Goal: Task Accomplishment & Management: Manage account settings

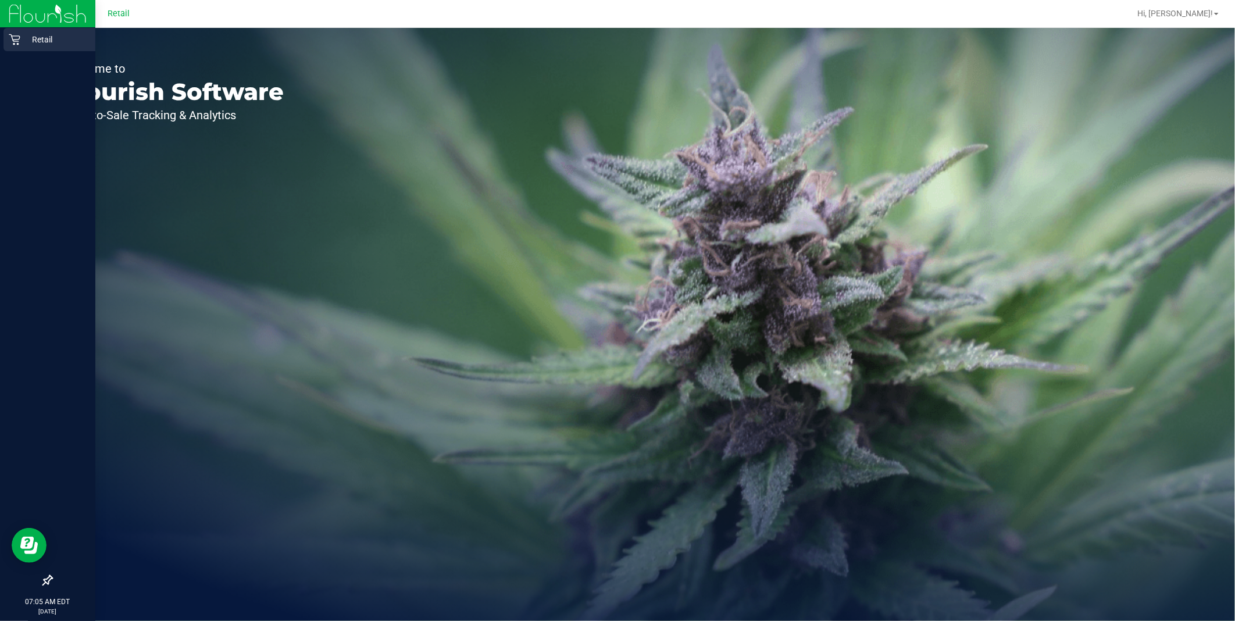
click at [1, 45] on link "Retail" at bounding box center [47, 40] width 95 height 25
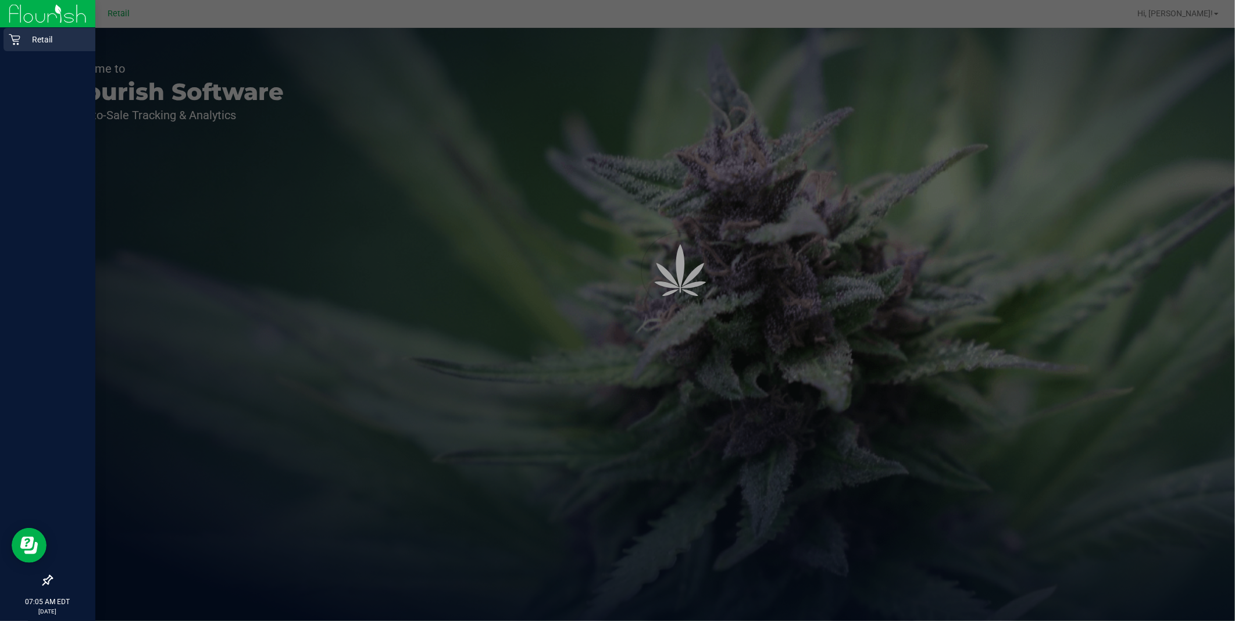
click at [20, 36] on p "Retail" at bounding box center [55, 40] width 70 height 14
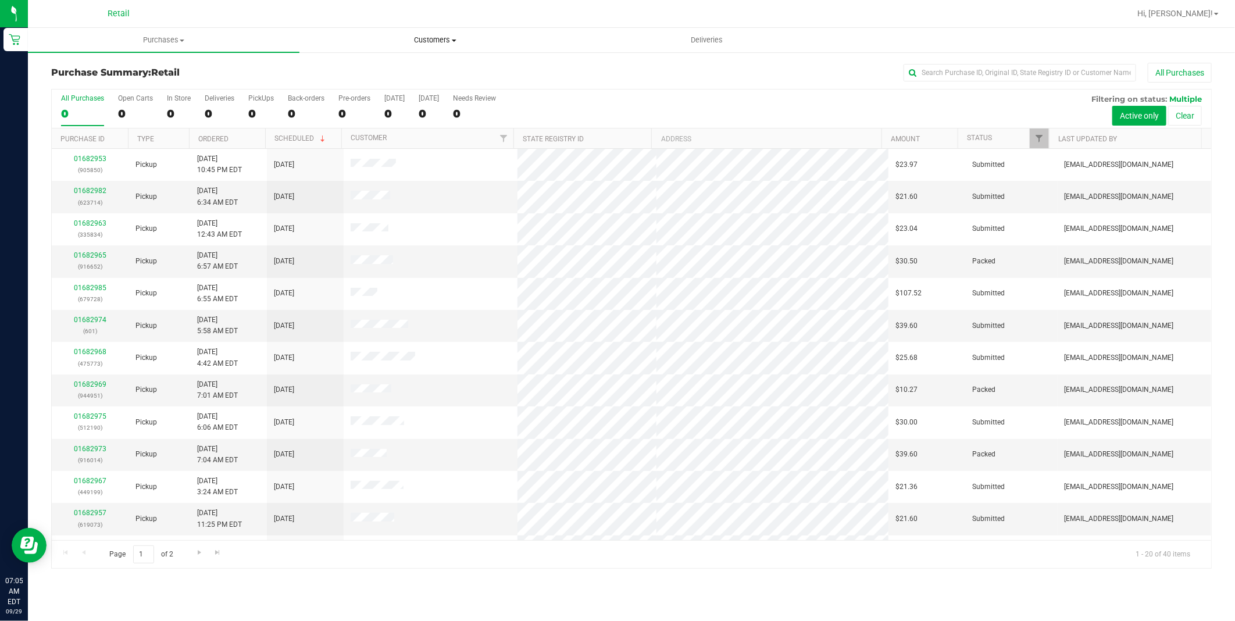
click at [450, 44] on span "Customers" at bounding box center [435, 40] width 270 height 10
click at [432, 68] on li "All customers" at bounding box center [434, 70] width 271 height 14
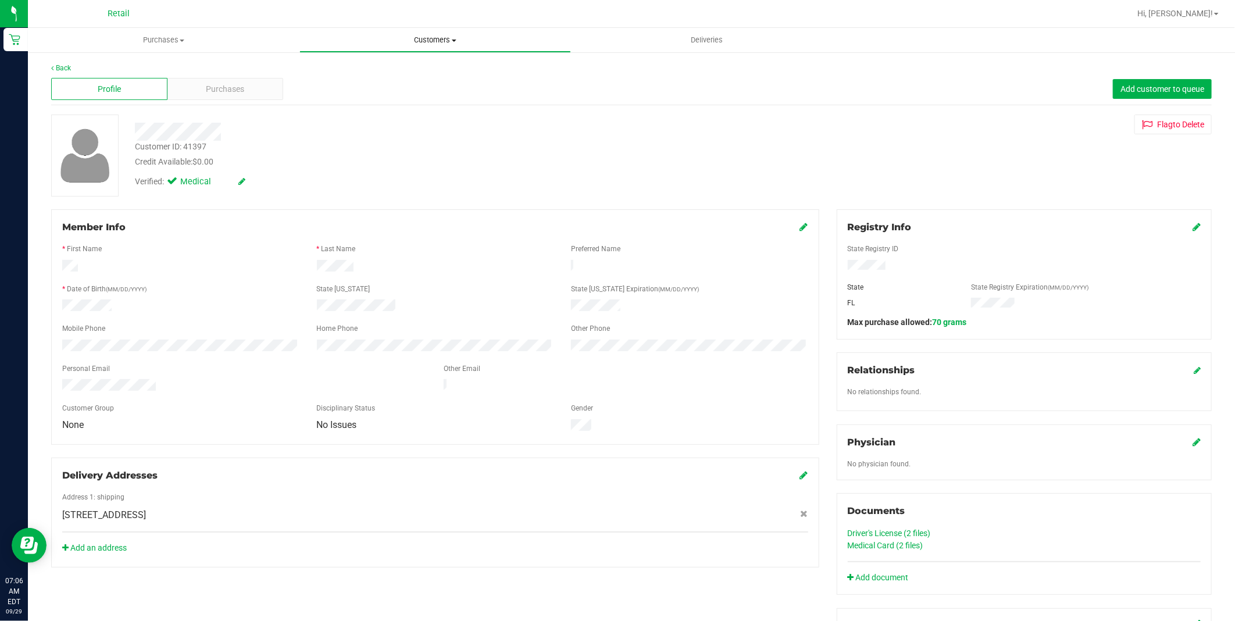
click at [411, 39] on span "Customers" at bounding box center [435, 40] width 270 height 10
click at [402, 67] on li "All customers" at bounding box center [434, 70] width 271 height 14
click at [414, 38] on span "Customers" at bounding box center [435, 40] width 270 height 10
click at [407, 73] on li "All customers" at bounding box center [434, 70] width 271 height 14
click at [448, 44] on span "Customers" at bounding box center [435, 40] width 270 height 10
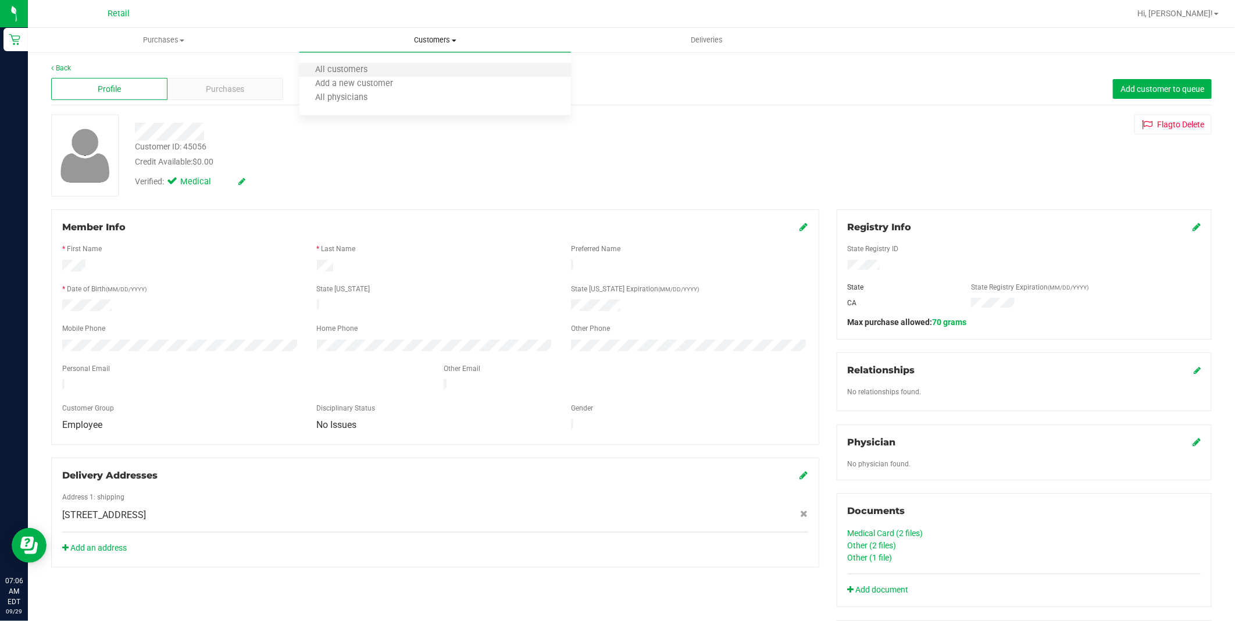
click at [423, 66] on li "All customers" at bounding box center [434, 70] width 271 height 14
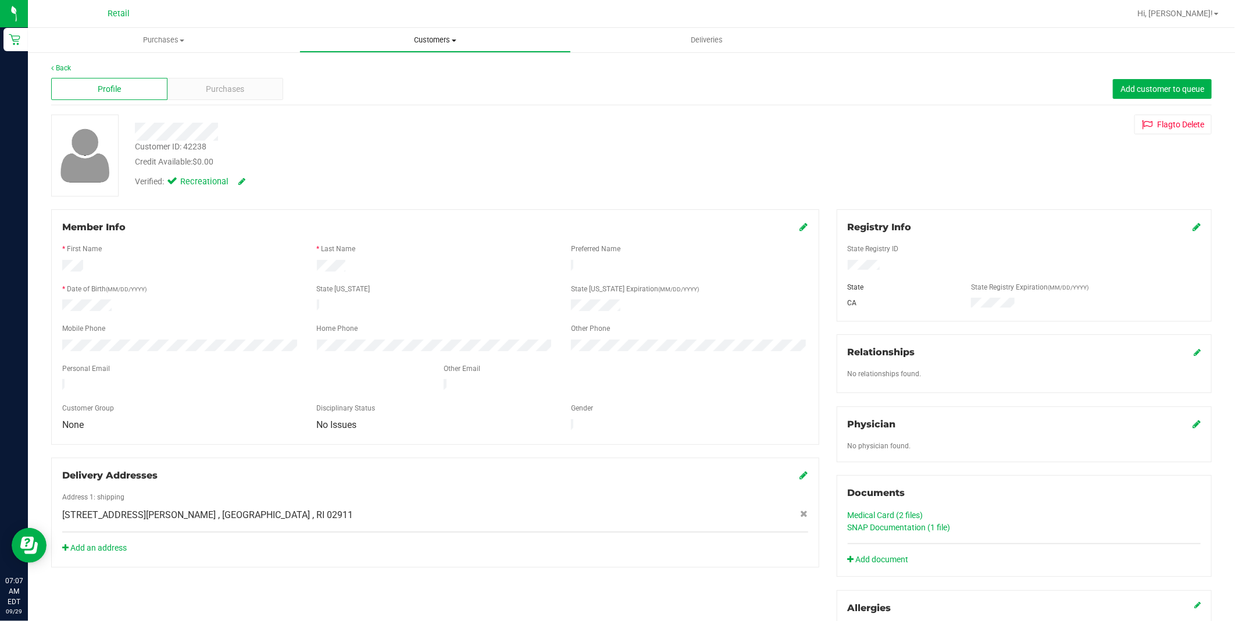
click at [439, 39] on span "Customers" at bounding box center [435, 40] width 270 height 10
click at [407, 65] on li "All customers" at bounding box center [434, 70] width 271 height 14
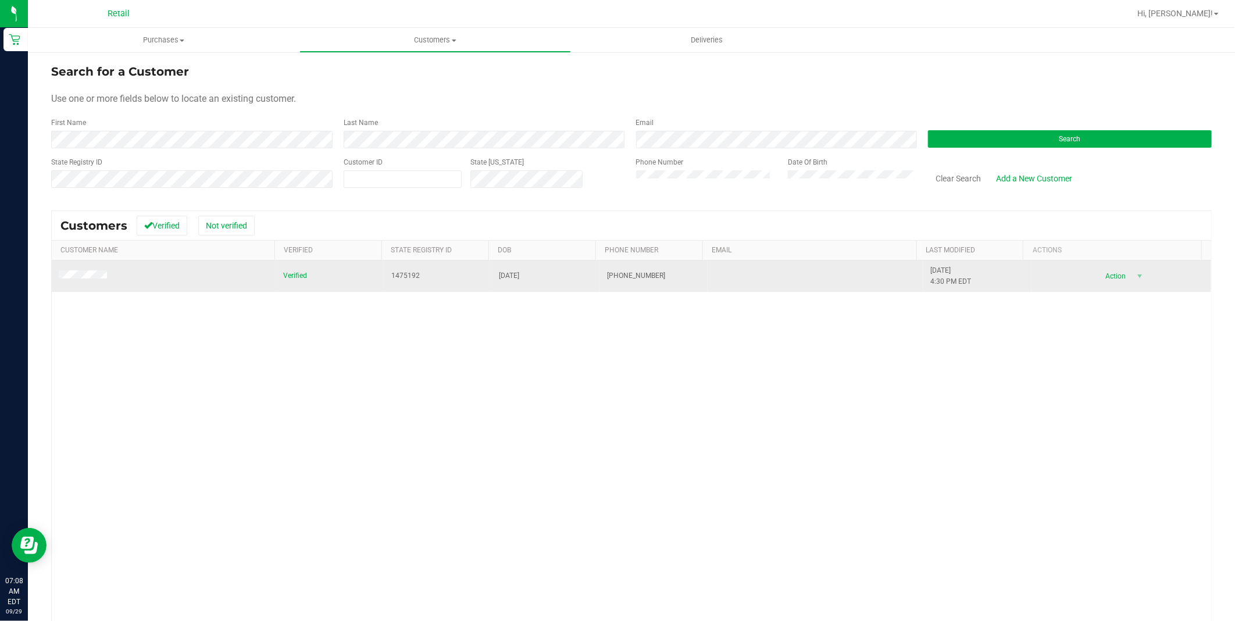
click at [66, 281] on span at bounding box center [85, 276] width 52 height 12
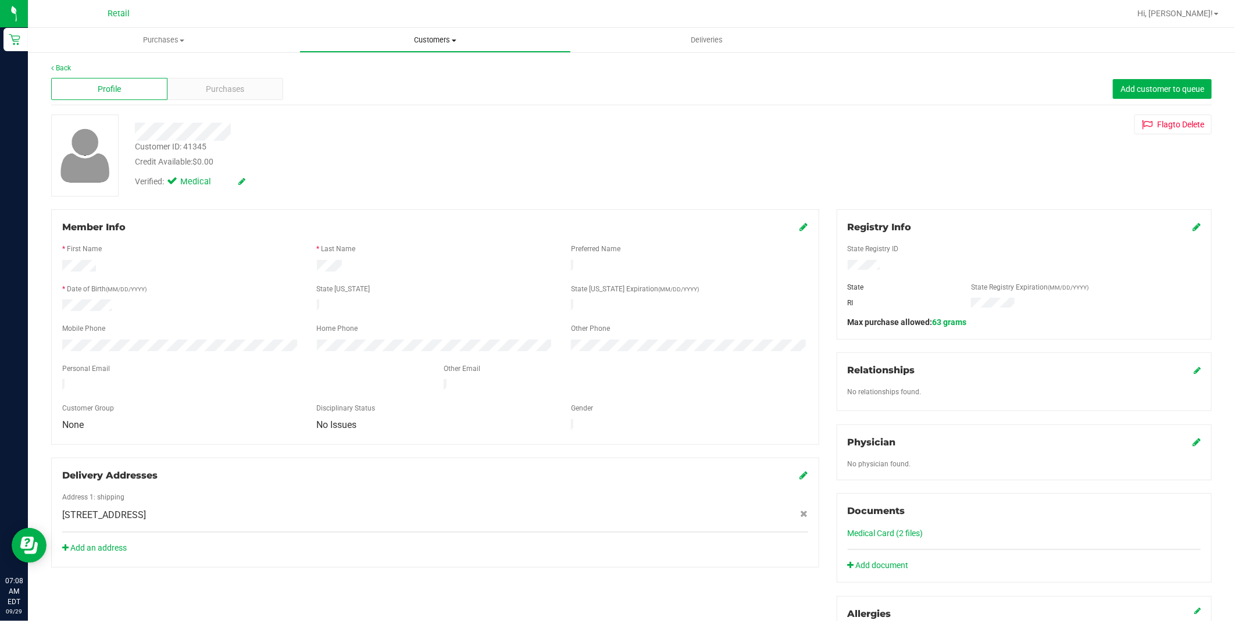
click at [419, 42] on span "Customers" at bounding box center [435, 40] width 270 height 10
click at [1180, 227] on div "Registry Info" at bounding box center [1023, 227] width 353 height 14
click at [1192, 222] on icon at bounding box center [1196, 226] width 8 height 9
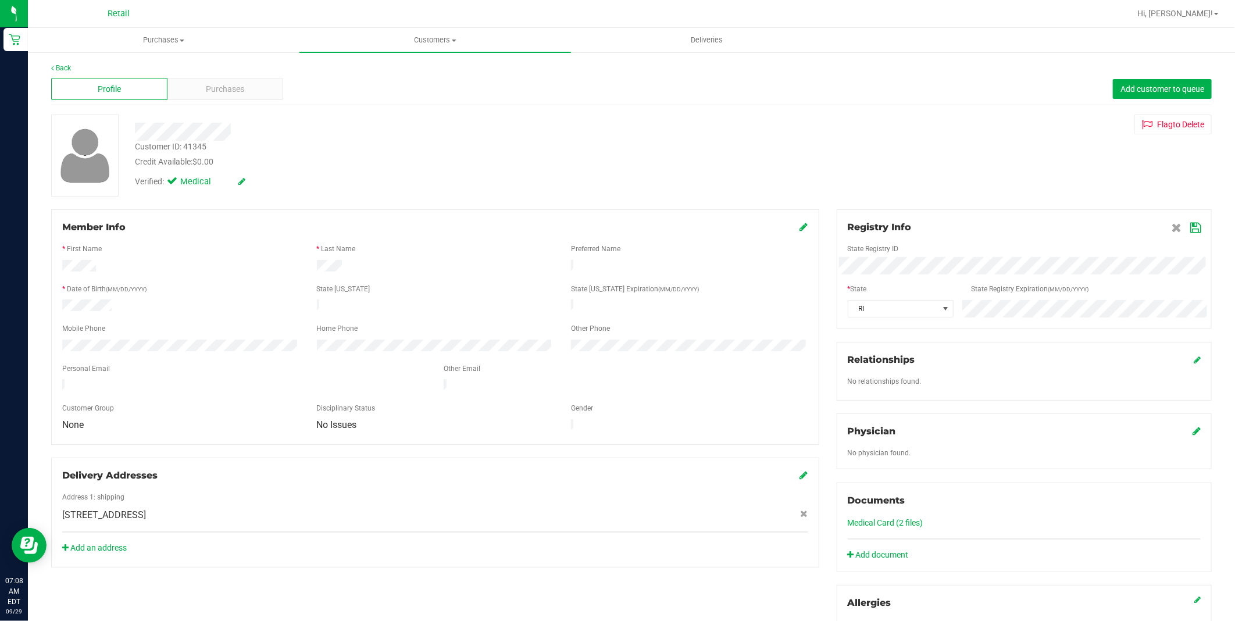
click at [901, 317] on div "Registry Info State Registry ID * State State Registry Expiration (MM/DD/YYYY) …" at bounding box center [1023, 268] width 375 height 119
click at [898, 314] on span "RI" at bounding box center [893, 309] width 90 height 16
click at [1190, 231] on icon at bounding box center [1195, 227] width 10 height 9
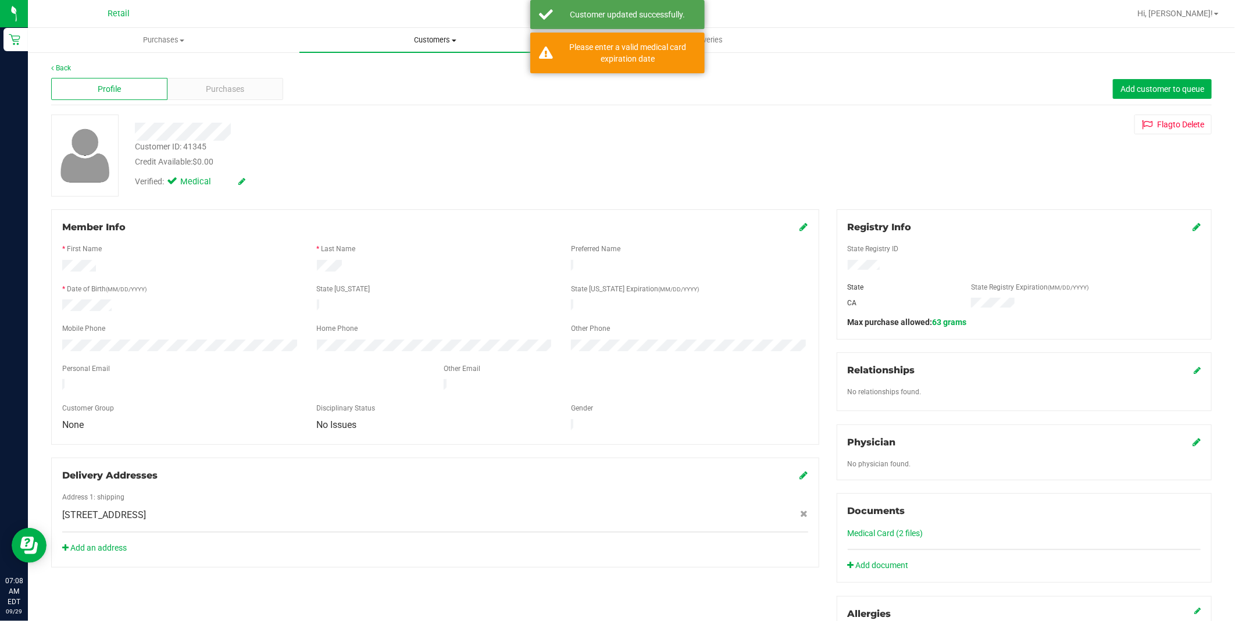
click at [427, 35] on span "Customers" at bounding box center [434, 40] width 271 height 10
click at [414, 68] on li "All customers" at bounding box center [434, 70] width 271 height 14
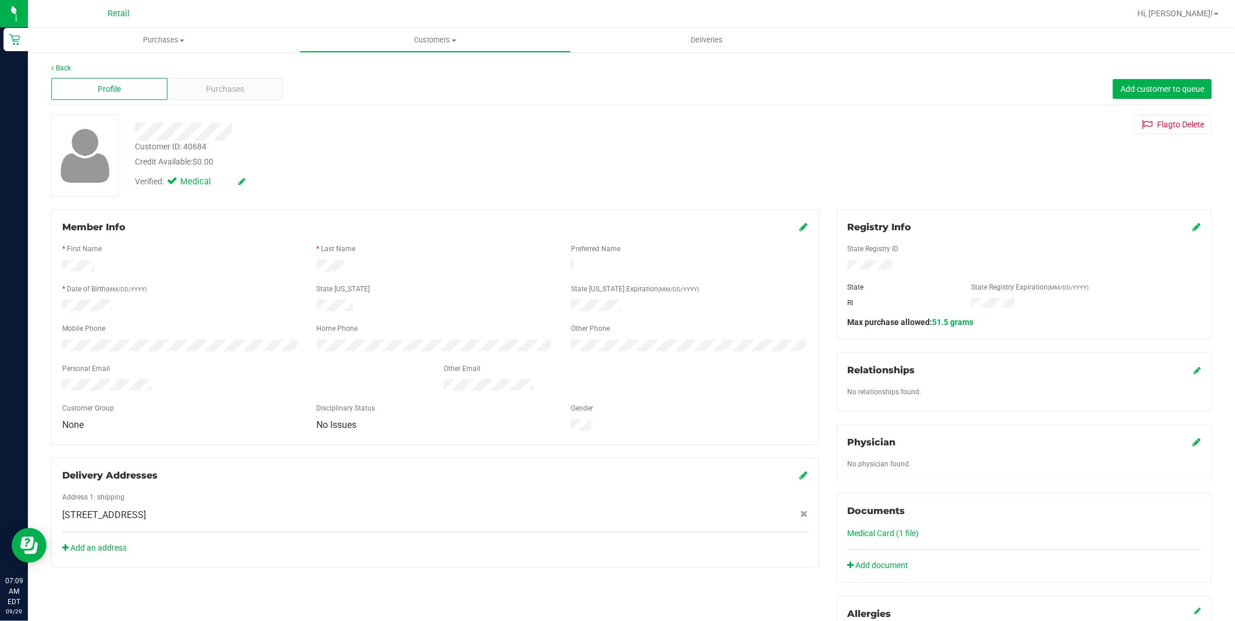
click at [1181, 224] on div "Registry Info" at bounding box center [1023, 227] width 353 height 14
click at [1192, 230] on icon at bounding box center [1196, 226] width 8 height 9
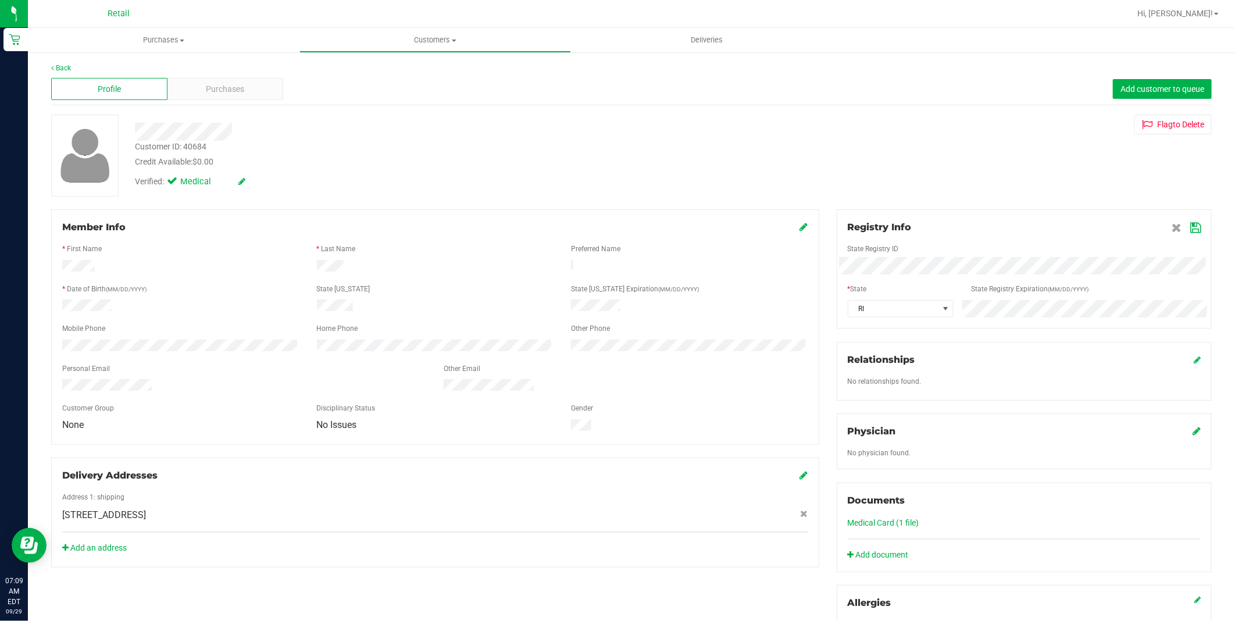
click at [1190, 230] on icon at bounding box center [1195, 227] width 10 height 9
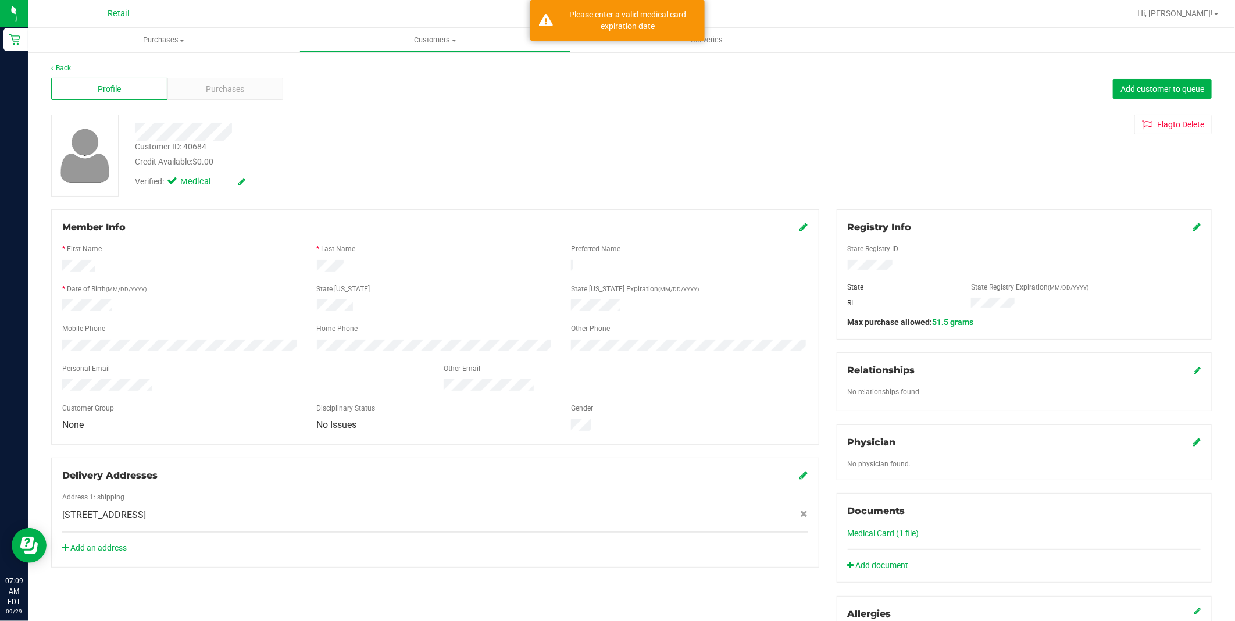
click at [241, 181] on icon at bounding box center [241, 181] width 7 height 8
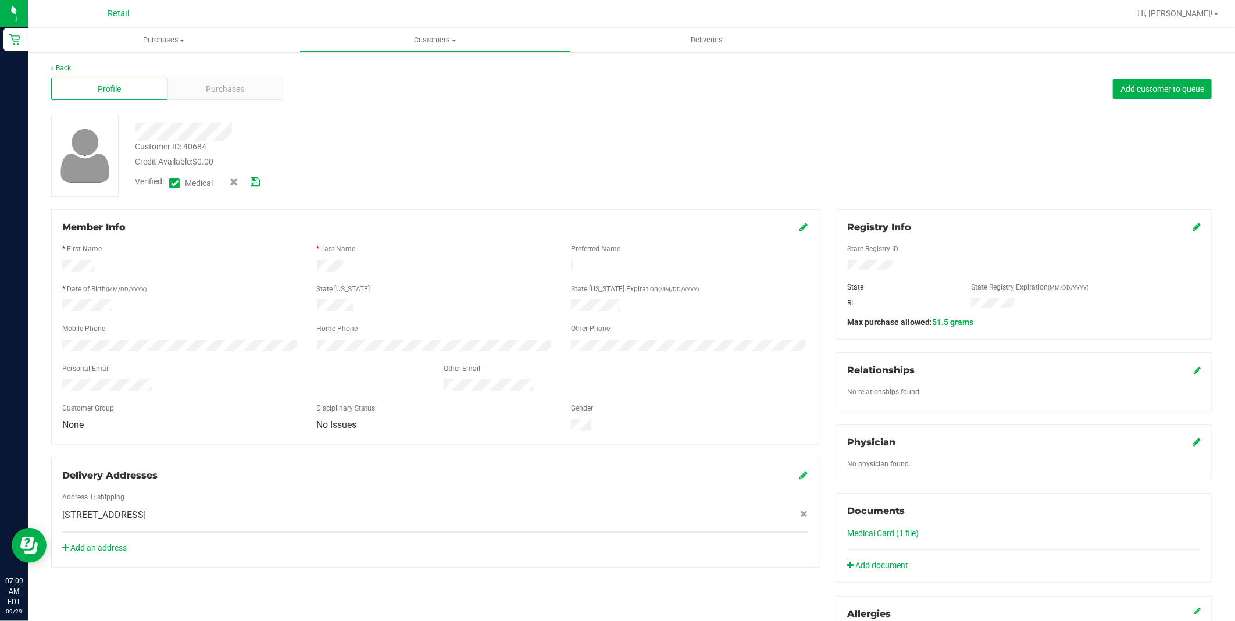
click at [176, 183] on icon at bounding box center [175, 183] width 8 height 0
click at [0, 0] on input "Medical" at bounding box center [0, 0] width 0 height 0
click at [253, 181] on icon at bounding box center [255, 182] width 9 height 8
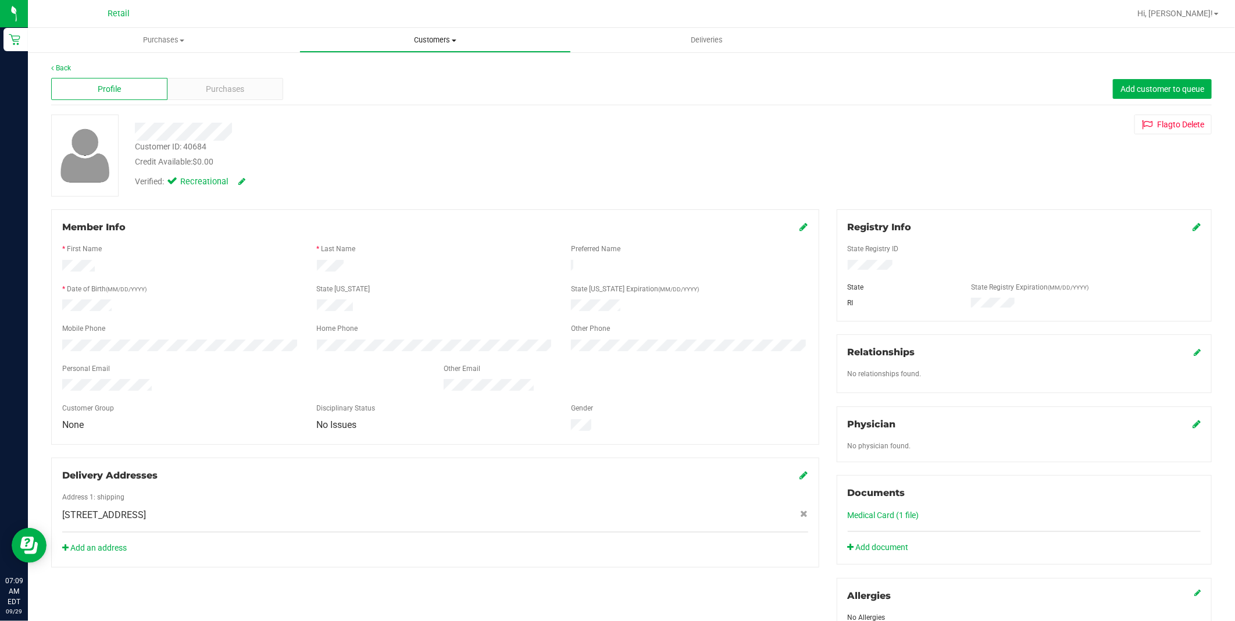
click at [419, 37] on span "Customers" at bounding box center [435, 40] width 270 height 10
click at [380, 71] on span "All customers" at bounding box center [341, 70] width 84 height 10
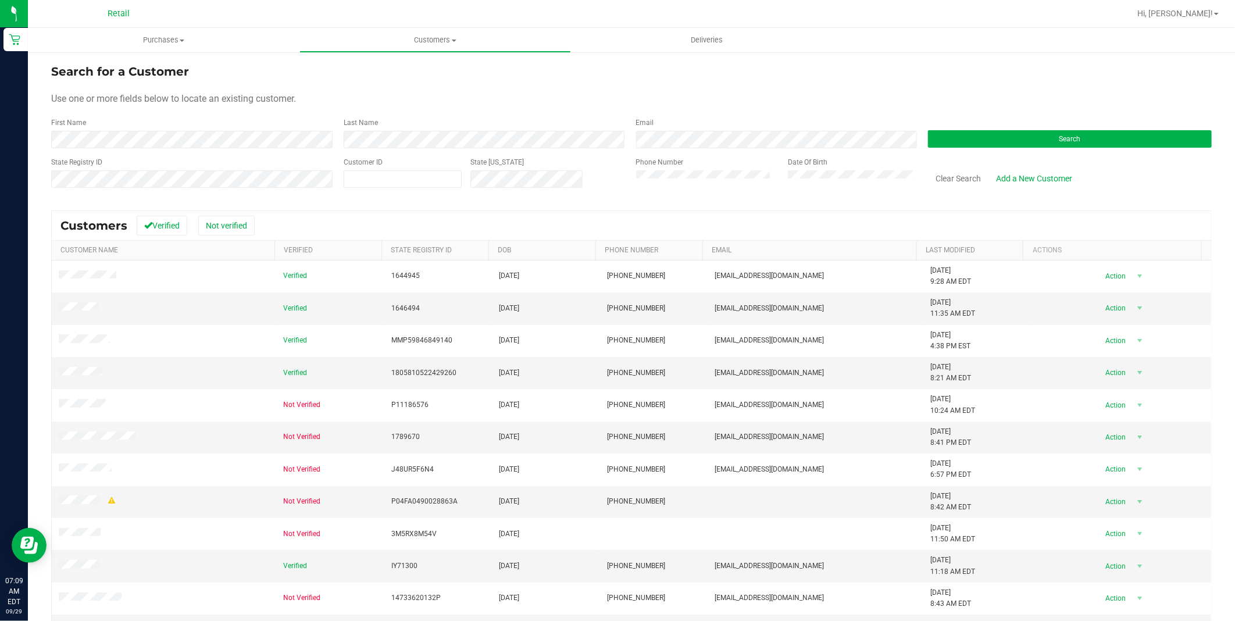
click at [279, 129] on div "First Name" at bounding box center [193, 132] width 284 height 31
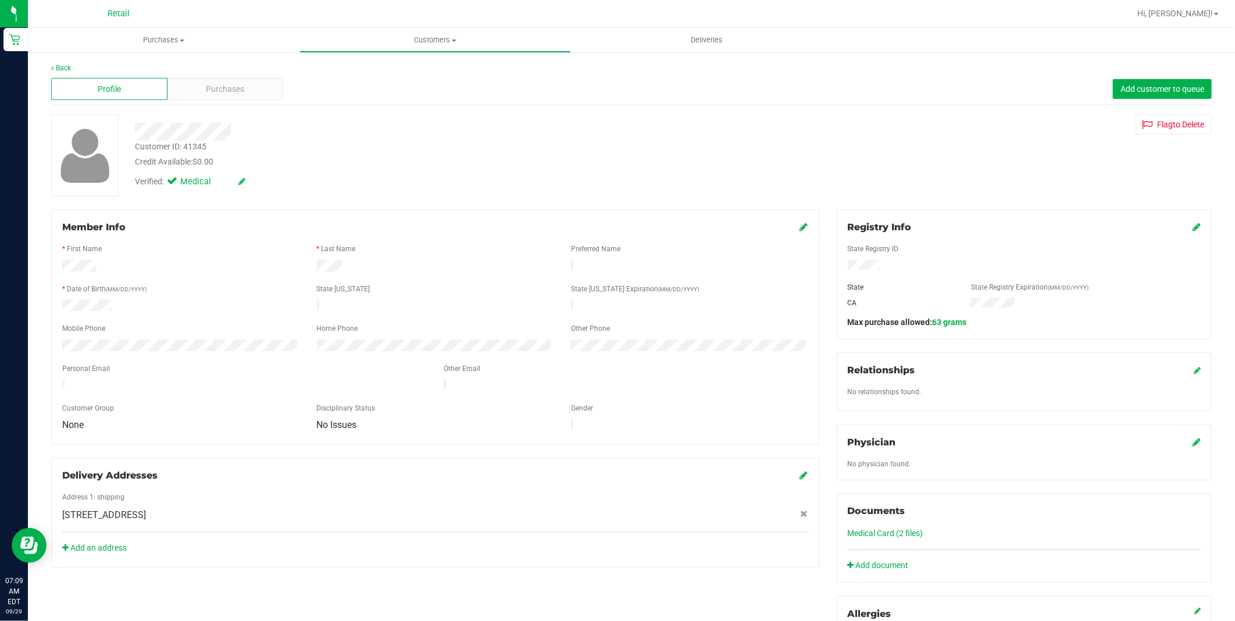
click at [241, 177] on icon at bounding box center [241, 181] width 7 height 8
click at [176, 183] on icon at bounding box center [175, 183] width 8 height 0
click at [0, 0] on input "Medical" at bounding box center [0, 0] width 0 height 0
click at [260, 181] on icon at bounding box center [255, 182] width 9 height 8
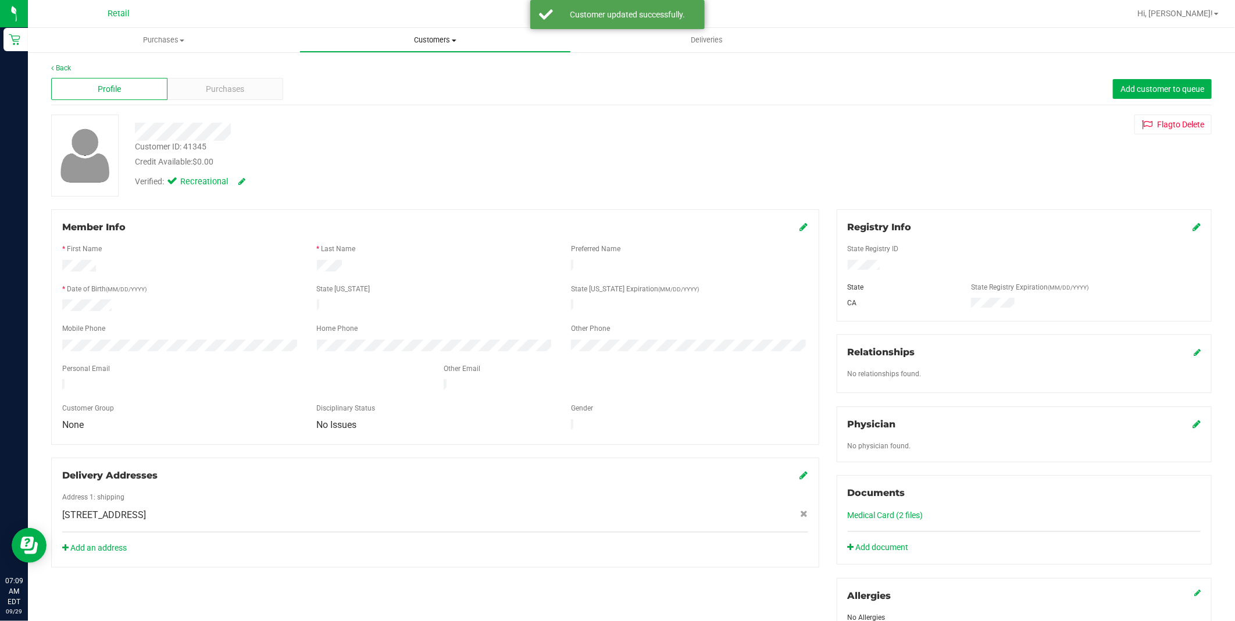
click at [420, 44] on span "Customers" at bounding box center [435, 40] width 270 height 10
click at [372, 70] on span "All customers" at bounding box center [341, 70] width 84 height 10
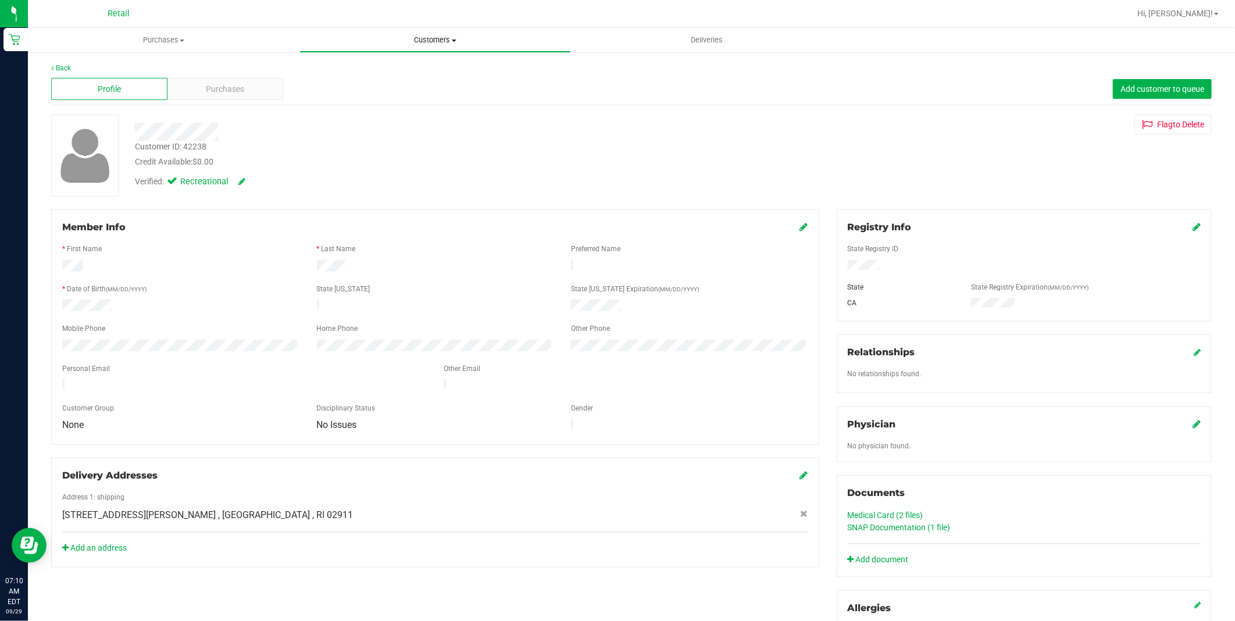
click at [434, 38] on span "Customers" at bounding box center [435, 40] width 270 height 10
click at [417, 76] on li "All customers" at bounding box center [434, 70] width 271 height 14
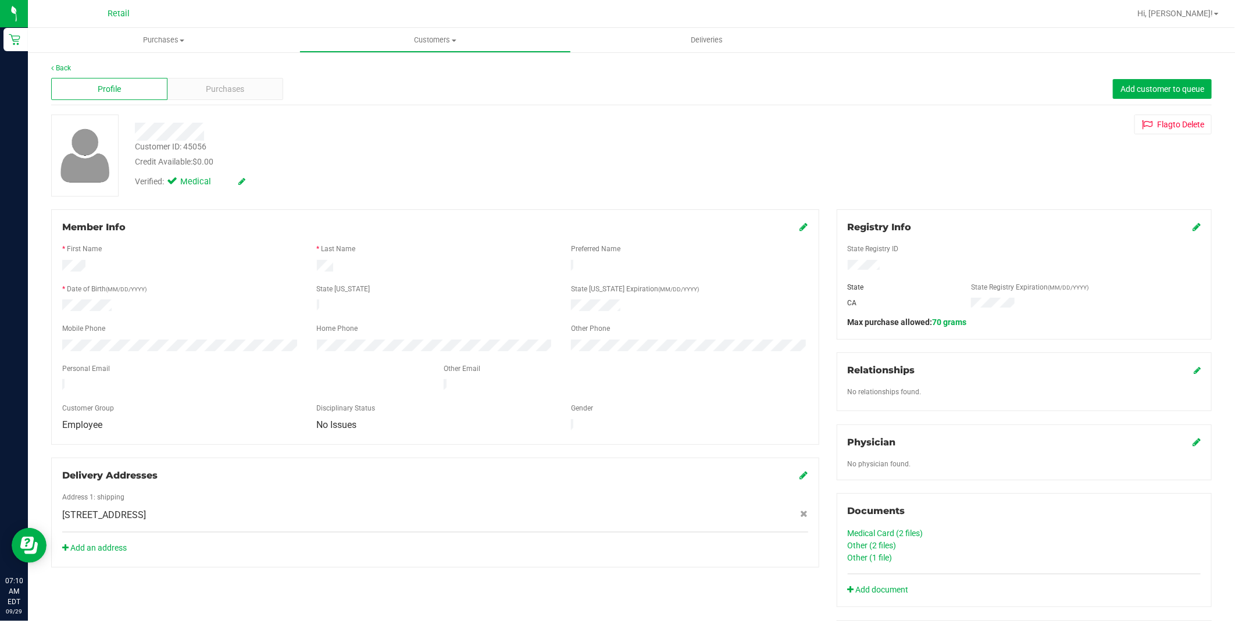
click at [243, 185] on icon at bounding box center [241, 181] width 7 height 8
click at [177, 183] on icon at bounding box center [175, 183] width 8 height 0
click at [0, 0] on input "Medical" at bounding box center [0, 0] width 0 height 0
click at [256, 181] on icon at bounding box center [255, 182] width 9 height 8
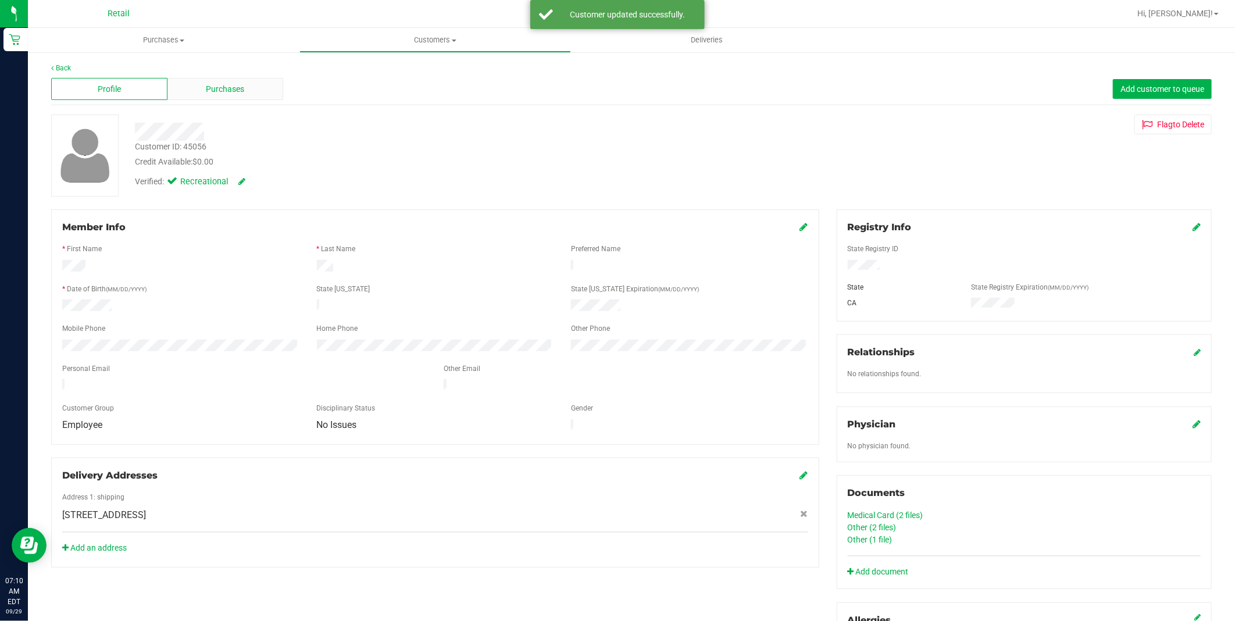
click at [202, 84] on div "Purchases" at bounding box center [225, 89] width 116 height 22
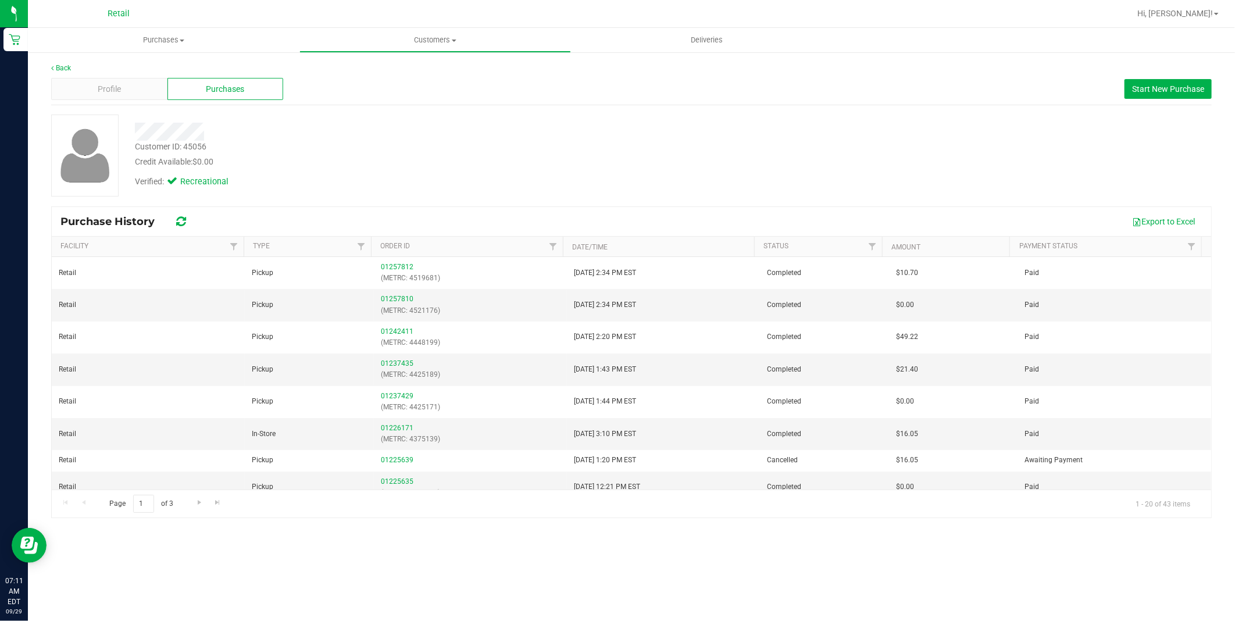
click at [131, 101] on div "Profile Purchases Start New Purchase" at bounding box center [631, 89] width 1160 height 32
click at [131, 89] on div "Profile" at bounding box center [109, 89] width 116 height 22
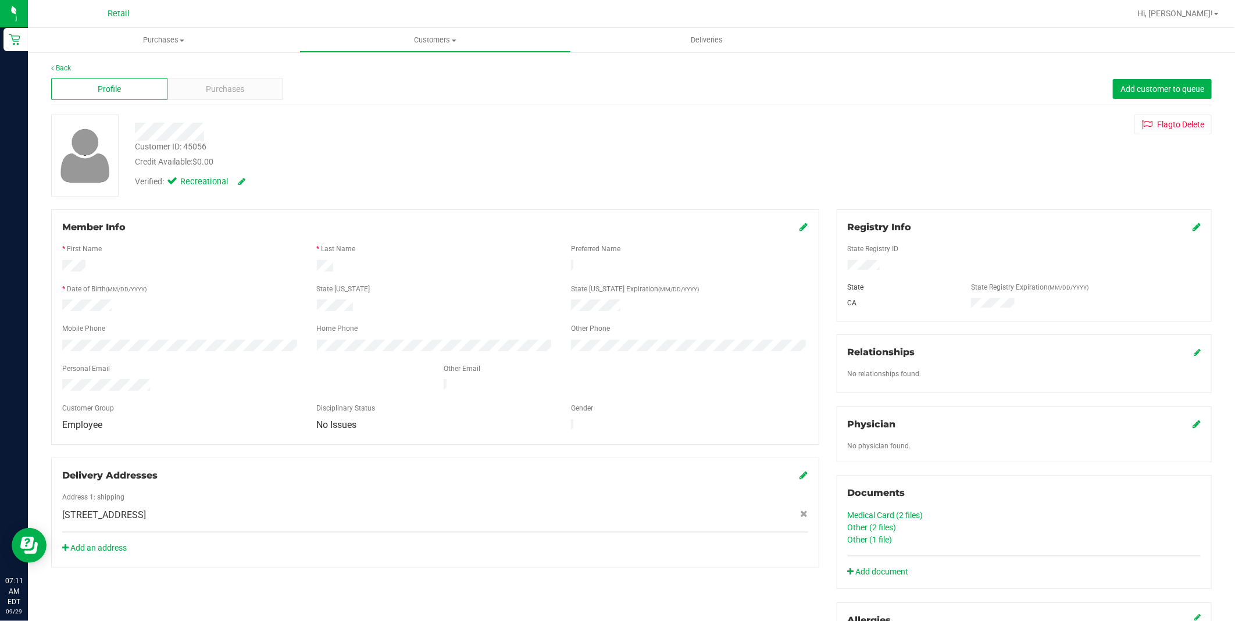
click at [801, 225] on div "Member Info * First Name * Last Name Preferred Name * Date of Birth (MM/DD/YYYY…" at bounding box center [435, 326] width 768 height 235
drag, startPoint x: 799, startPoint y: 224, endPoint x: 789, endPoint y: 235, distance: 14.4
click at [800, 224] on icon at bounding box center [804, 226] width 8 height 9
click at [148, 441] on span "Employee" at bounding box center [173, 433] width 221 height 16
click at [404, 235] on div at bounding box center [435, 238] width 746 height 9
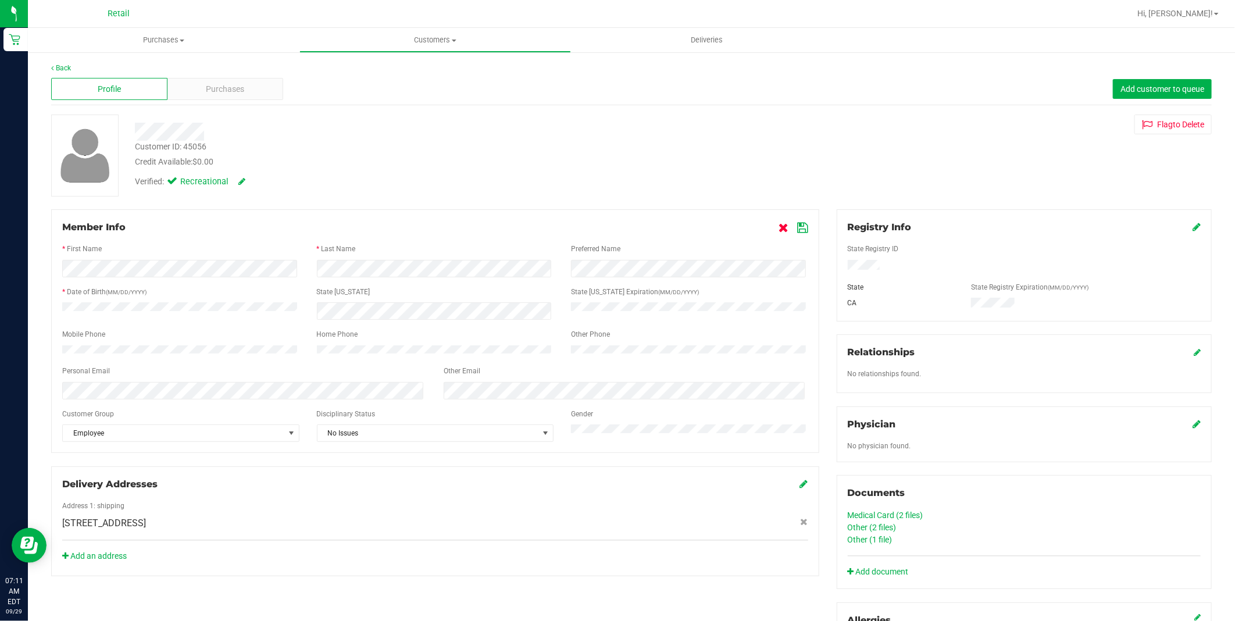
click at [779, 230] on icon at bounding box center [784, 227] width 10 height 9
click at [438, 38] on span "Customers" at bounding box center [435, 40] width 270 height 10
click at [427, 74] on li "All customers" at bounding box center [434, 70] width 271 height 14
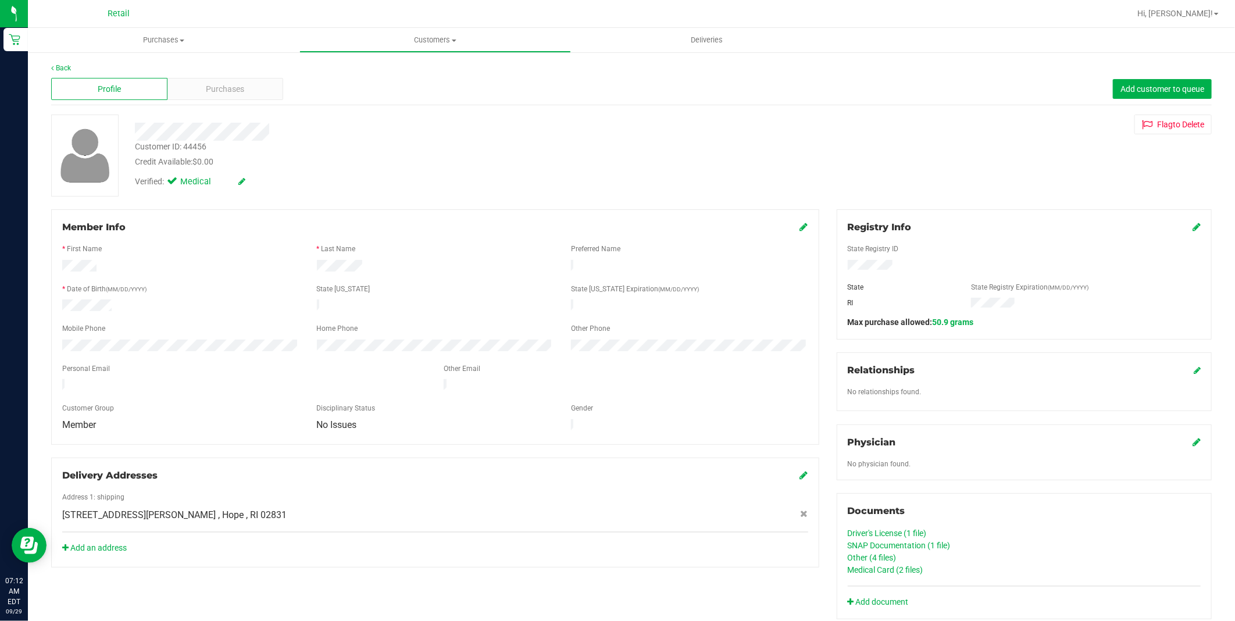
click at [800, 228] on icon at bounding box center [804, 226] width 8 height 9
drag, startPoint x: 134, startPoint y: 438, endPoint x: 135, endPoint y: 420, distance: 17.5
click at [134, 434] on span "Member" at bounding box center [173, 433] width 221 height 16
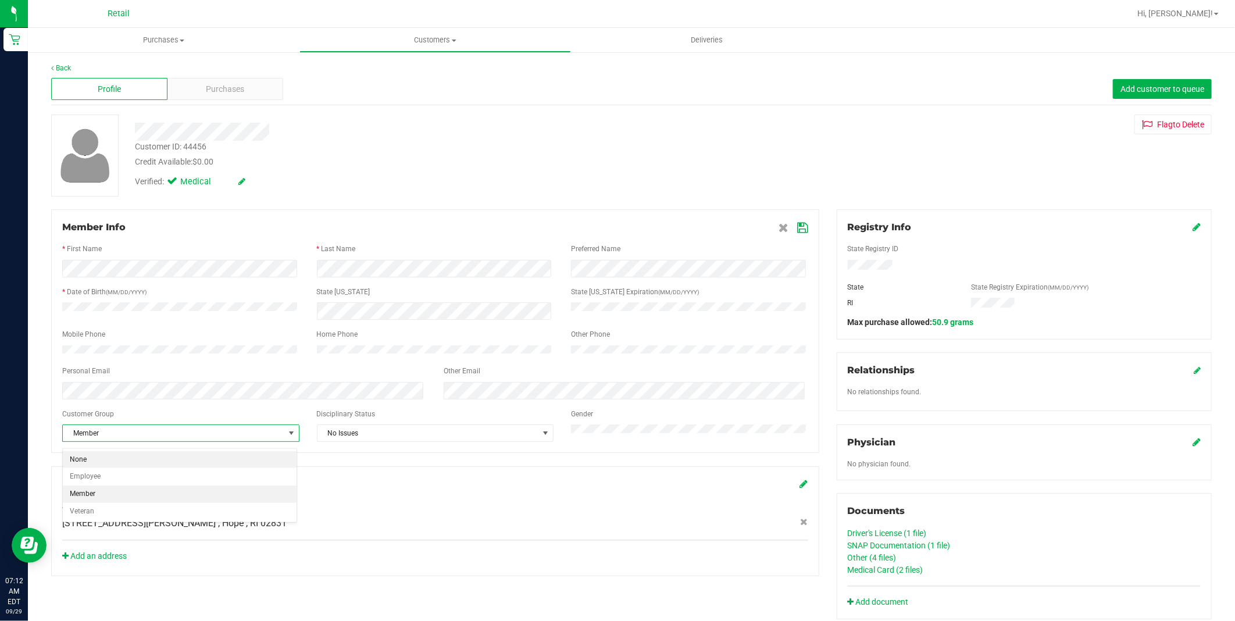
click at [125, 456] on li "None" at bounding box center [180, 459] width 234 height 17
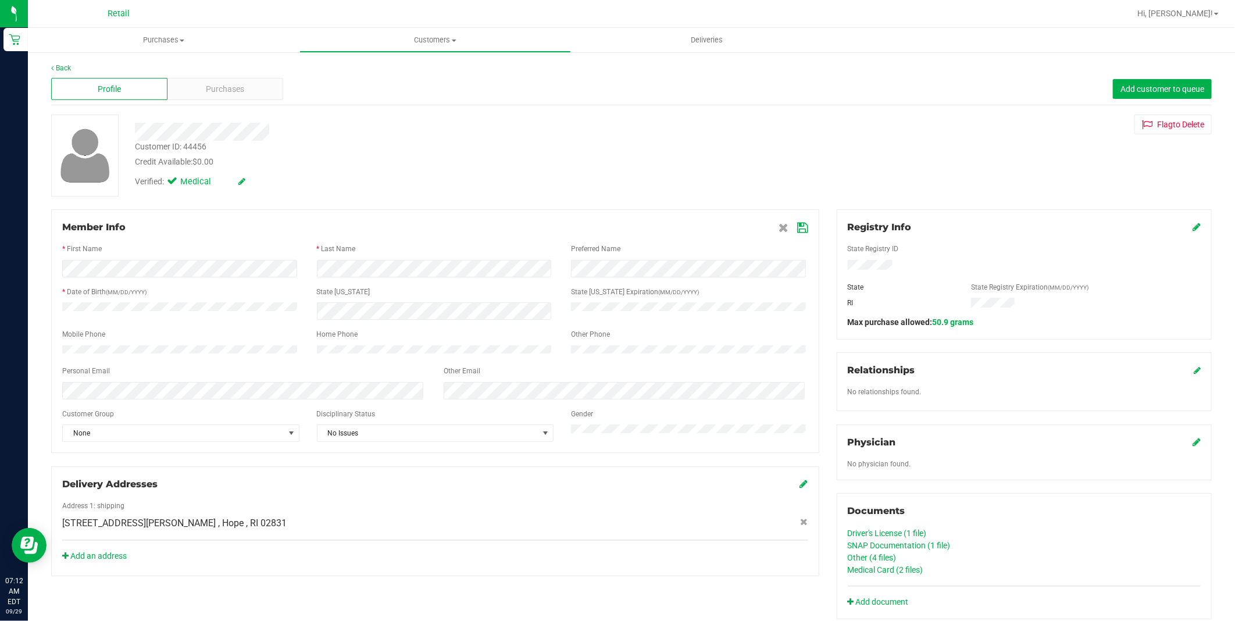
click at [798, 225] on icon at bounding box center [803, 227] width 10 height 9
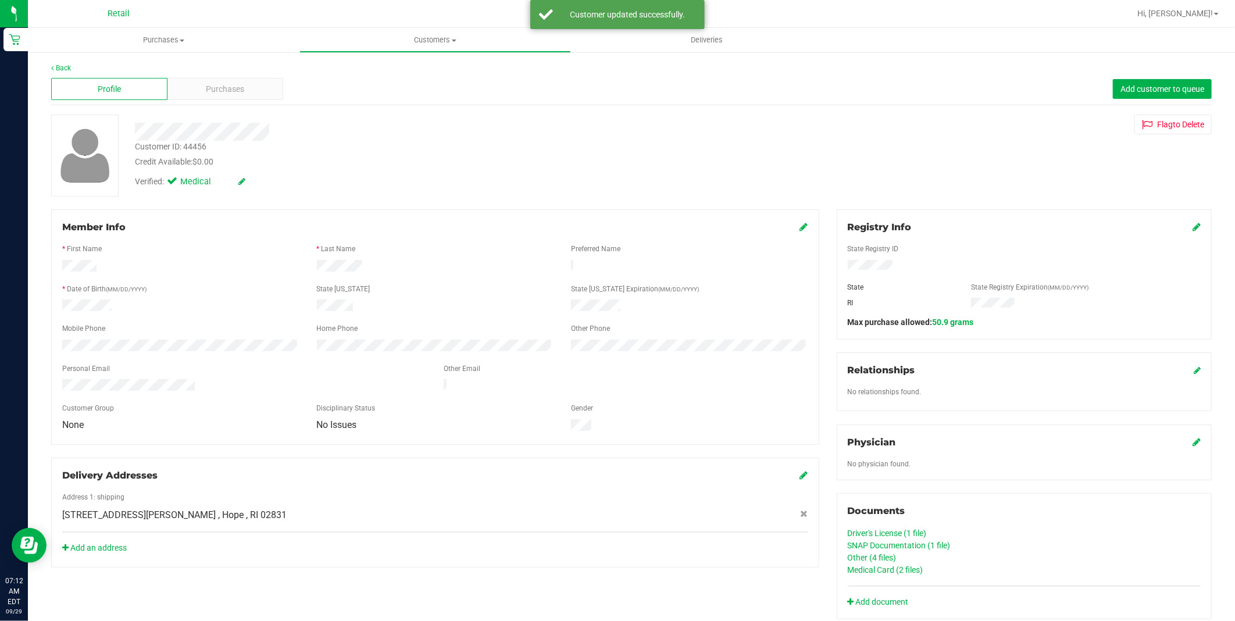
click at [240, 179] on icon at bounding box center [241, 181] width 7 height 8
click at [169, 181] on span at bounding box center [174, 183] width 10 height 10
click at [0, 0] on input "Medical" at bounding box center [0, 0] width 0 height 0
click at [260, 178] on icon at bounding box center [255, 182] width 9 height 8
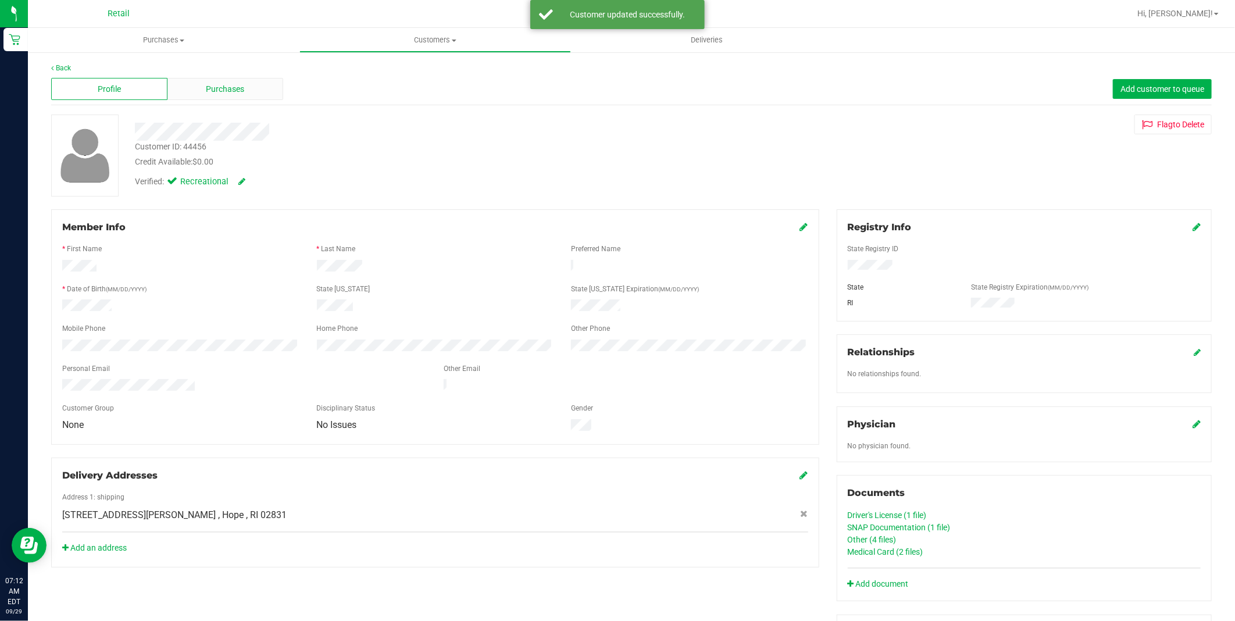
click at [230, 96] on div "Purchases" at bounding box center [225, 89] width 116 height 22
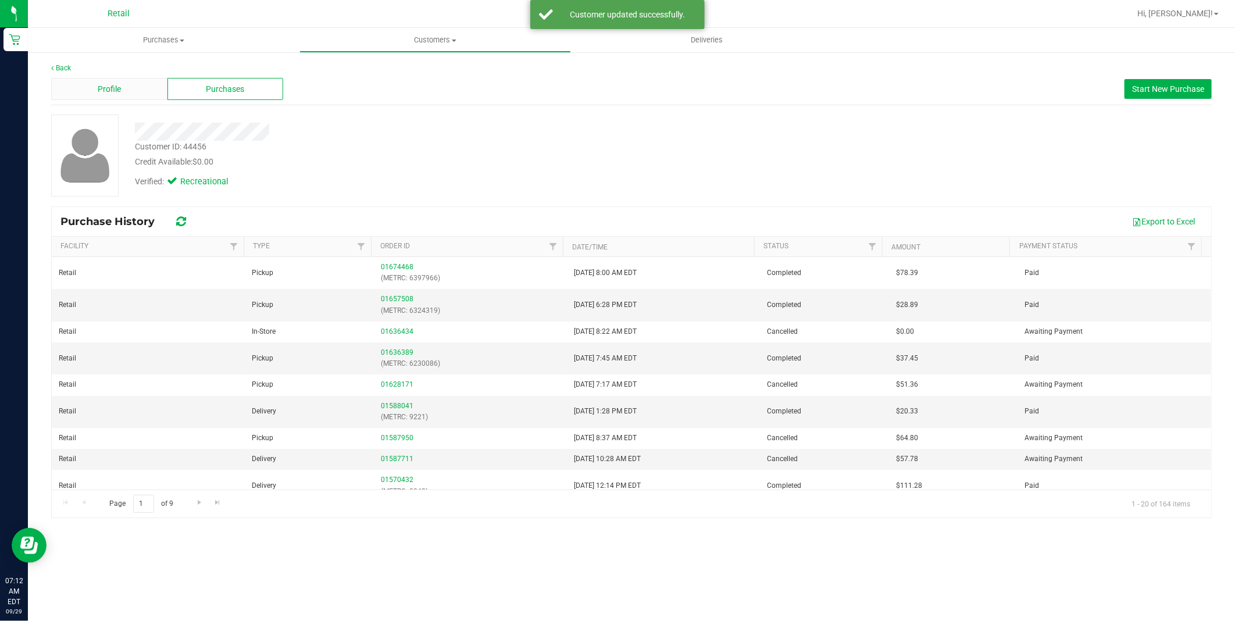
click at [117, 80] on div "Profile" at bounding box center [109, 89] width 116 height 22
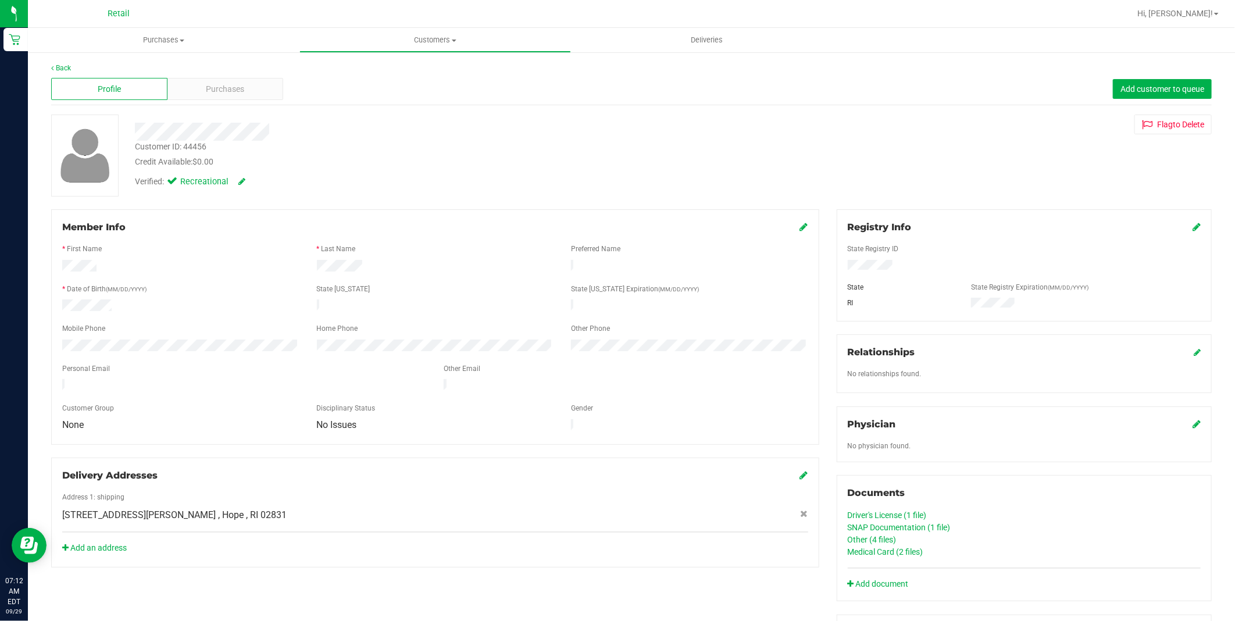
scroll to position [129, 0]
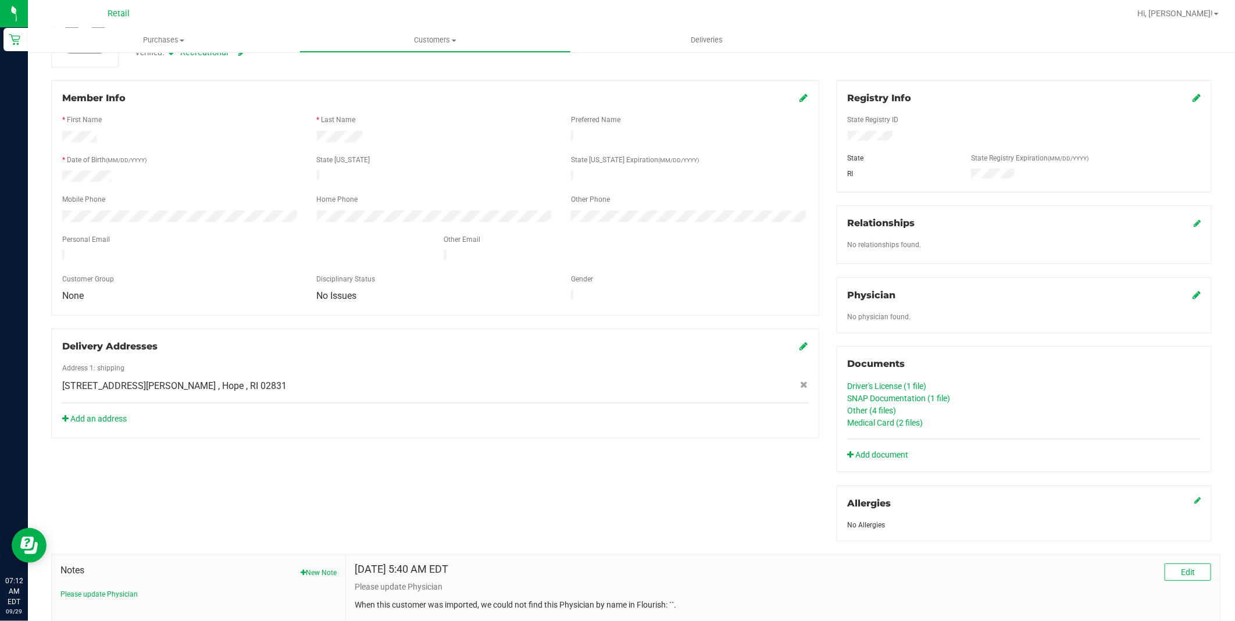
click at [894, 394] on link "SNAP Documentation (1 file)" at bounding box center [898, 398] width 103 height 9
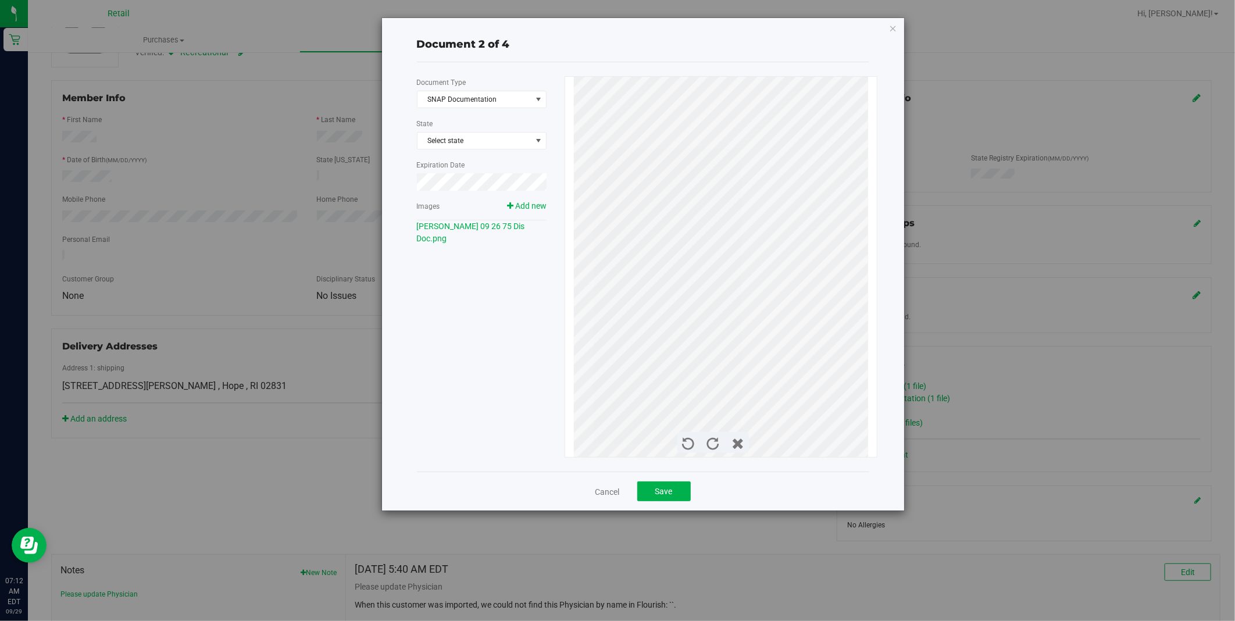
click at [898, 27] on div "Document 2 of 4 Document Type SNAP Documentation 7 State Select state Expiratio…" at bounding box center [643, 264] width 522 height 492
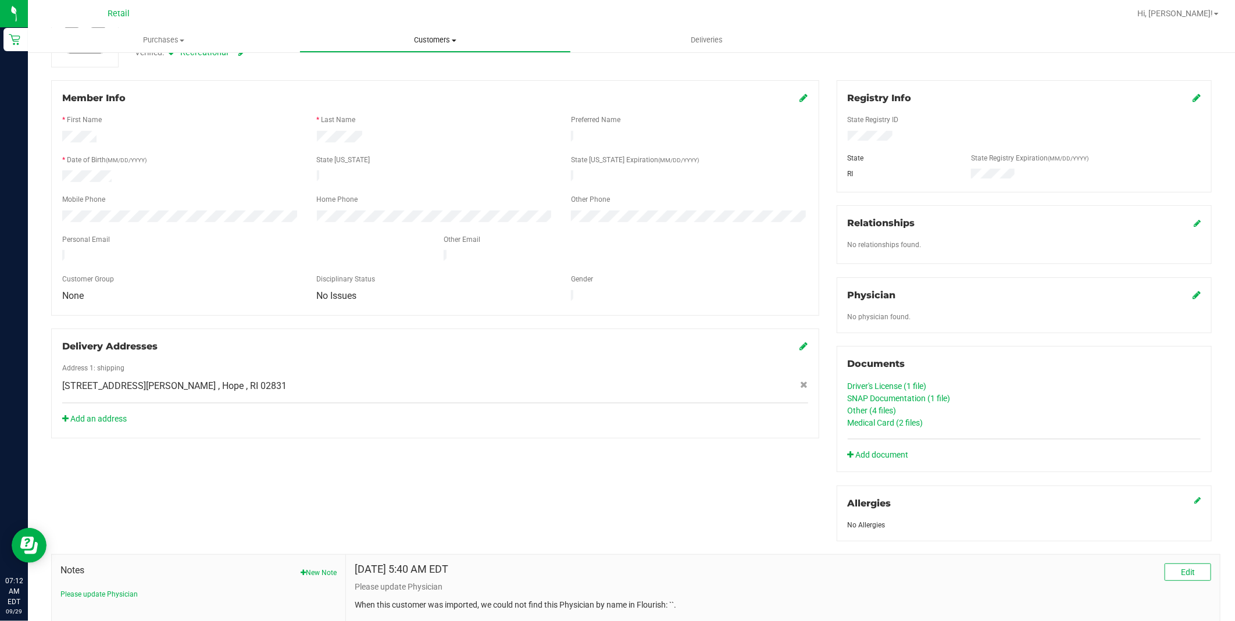
click at [431, 35] on span "Customers" at bounding box center [435, 40] width 270 height 10
click at [411, 71] on li "All customers" at bounding box center [434, 70] width 271 height 14
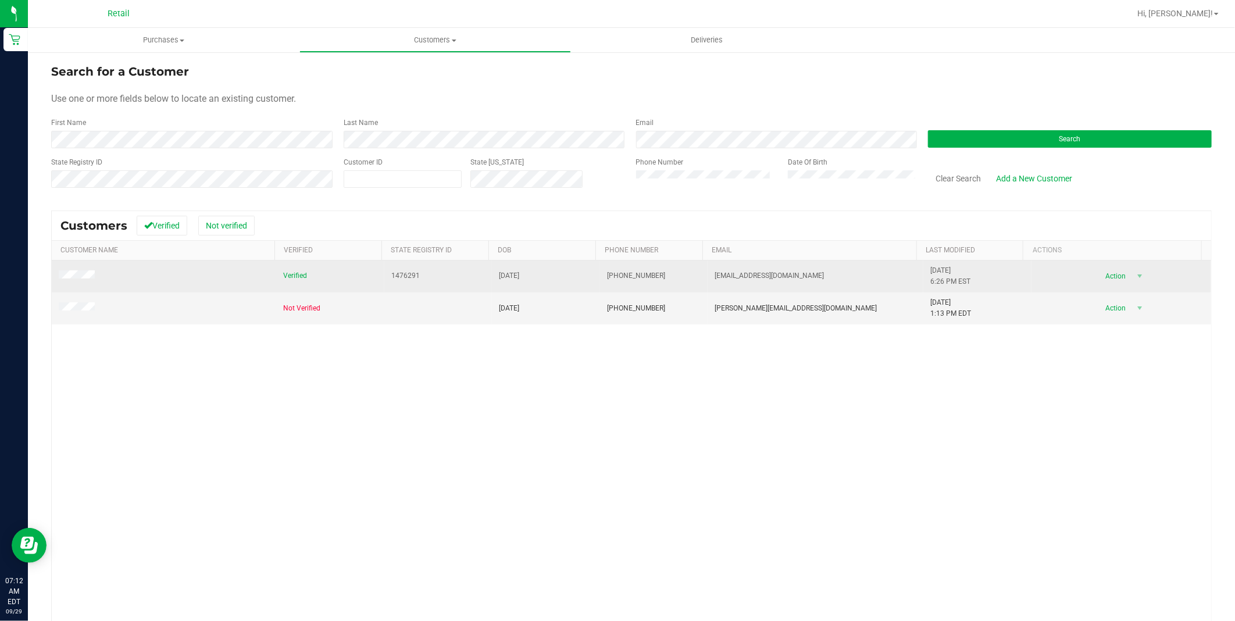
click at [84, 281] on span at bounding box center [79, 276] width 40 height 12
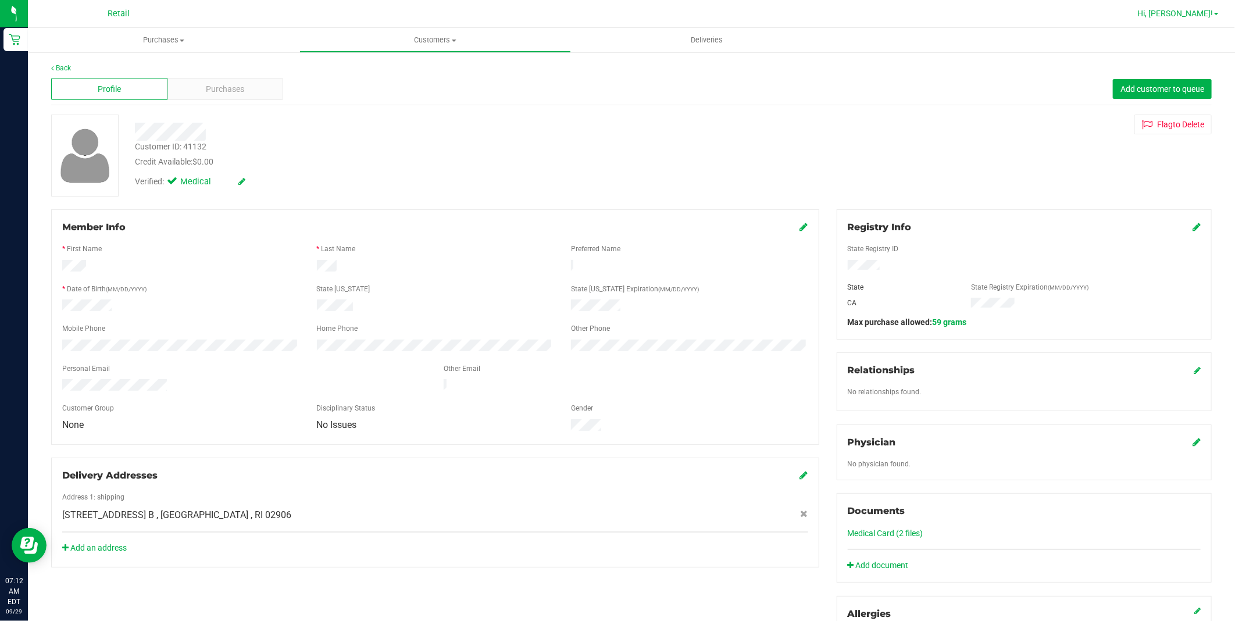
click at [1209, 12] on span "Hi, [PERSON_NAME]!" at bounding box center [1175, 13] width 76 height 9
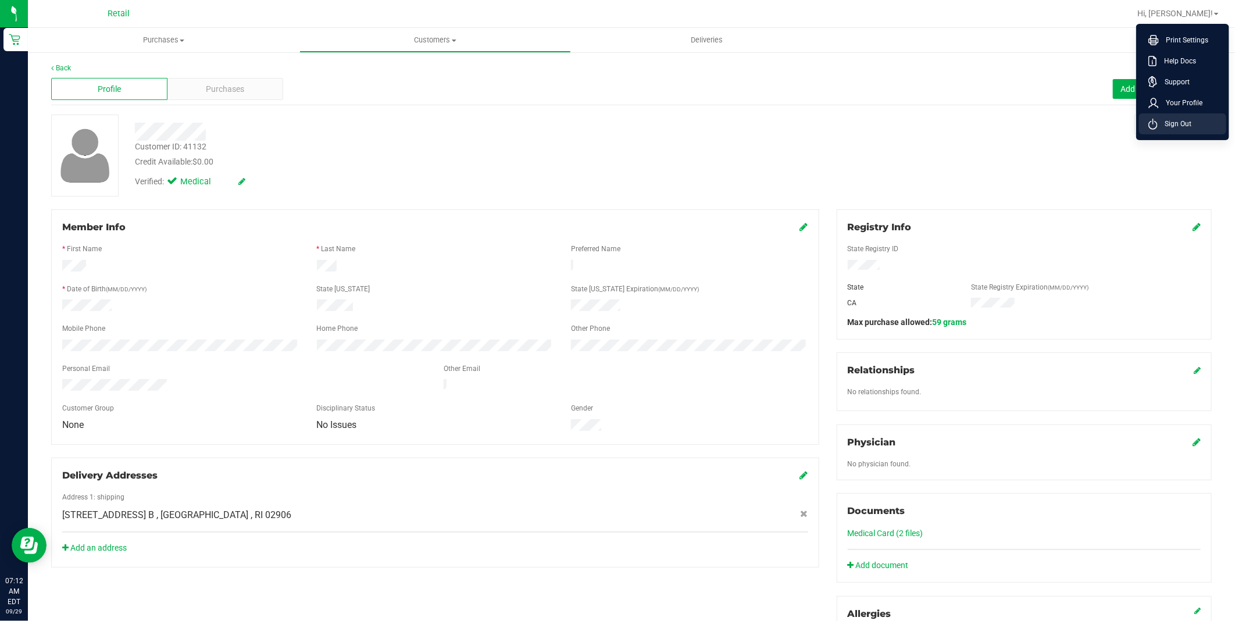
click at [1169, 126] on span "Sign Out" at bounding box center [1174, 124] width 34 height 12
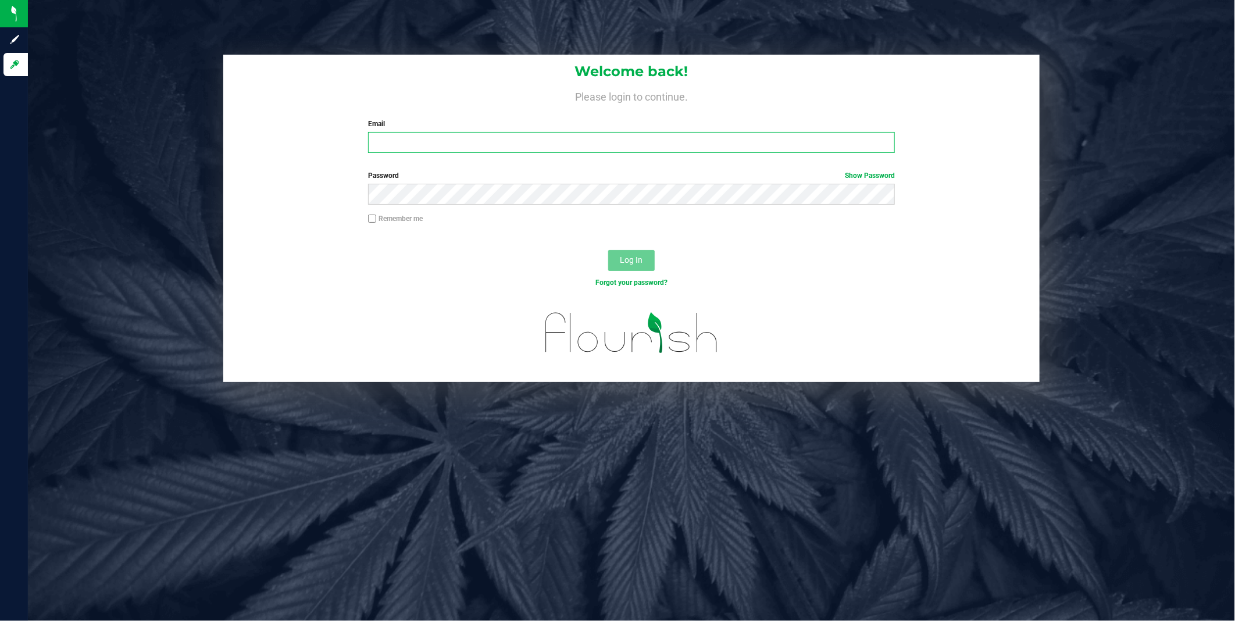
click at [437, 144] on input "Email" at bounding box center [631, 142] width 527 height 21
type input "[EMAIL_ADDRESS][DOMAIN_NAME]"
click at [608, 250] on button "Log In" at bounding box center [631, 260] width 47 height 21
